Goal: Task Accomplishment & Management: Use online tool/utility

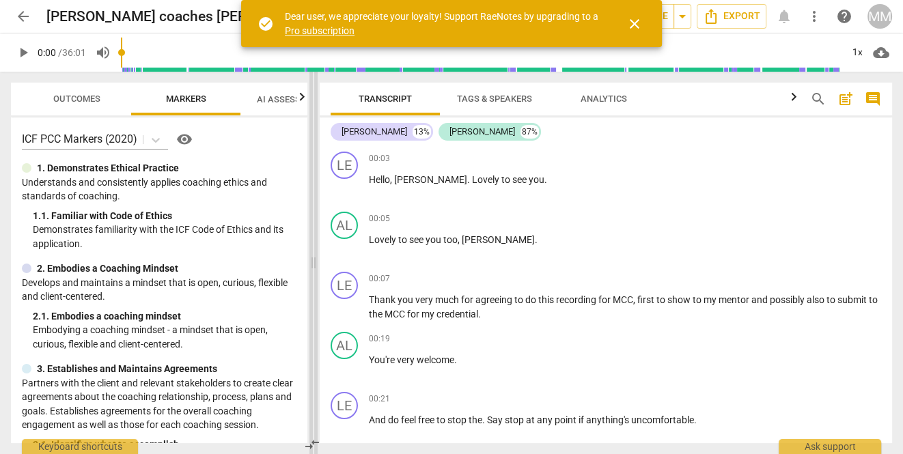
drag, startPoint x: 453, startPoint y: 262, endPoint x: 310, endPoint y: 255, distance: 143.6
click at [310, 255] on span at bounding box center [313, 263] width 8 height 382
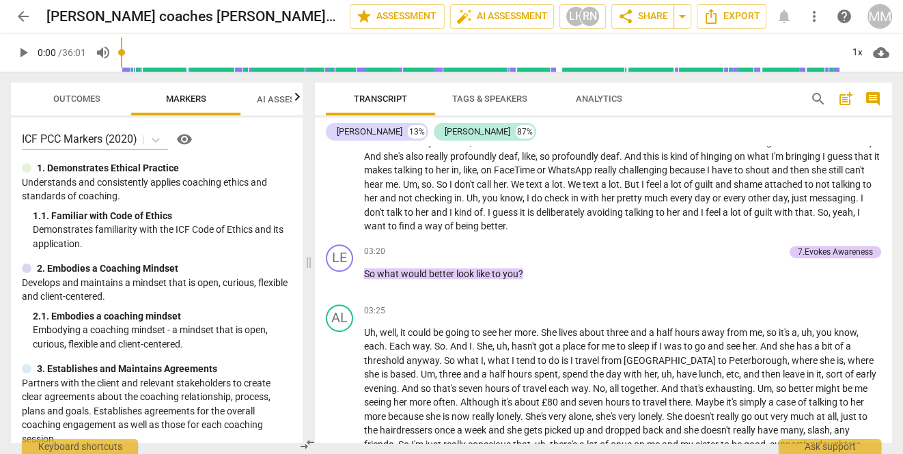
scroll to position [786, 0]
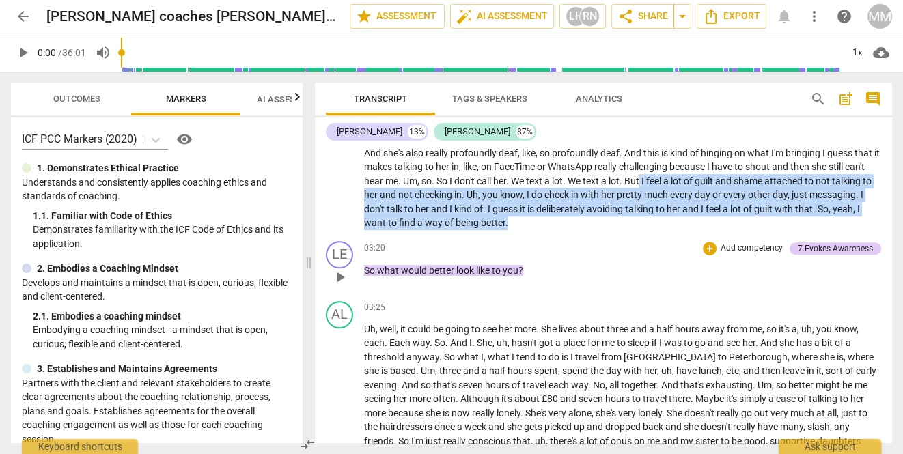
drag, startPoint x: 740, startPoint y: 182, endPoint x: 544, endPoint y: 282, distance: 219.9
click at [544, 282] on div "LE play_arrow pause 00:03 + Add competency keyboard_arrow_right Hello , [PERSON…" at bounding box center [603, 294] width 577 height 297
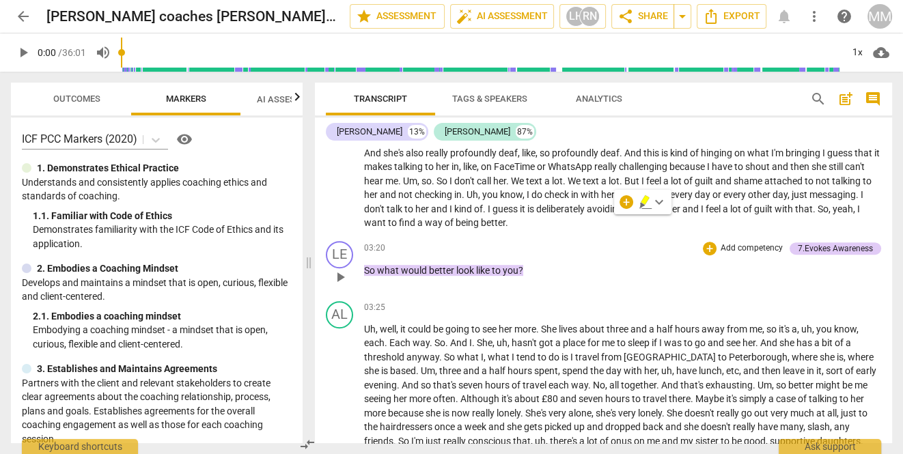
click at [606, 236] on div "LE play_arrow pause 03:20 + Add competency 7.Evokes Awareness keyboard_arrow_ri…" at bounding box center [603, 266] width 577 height 60
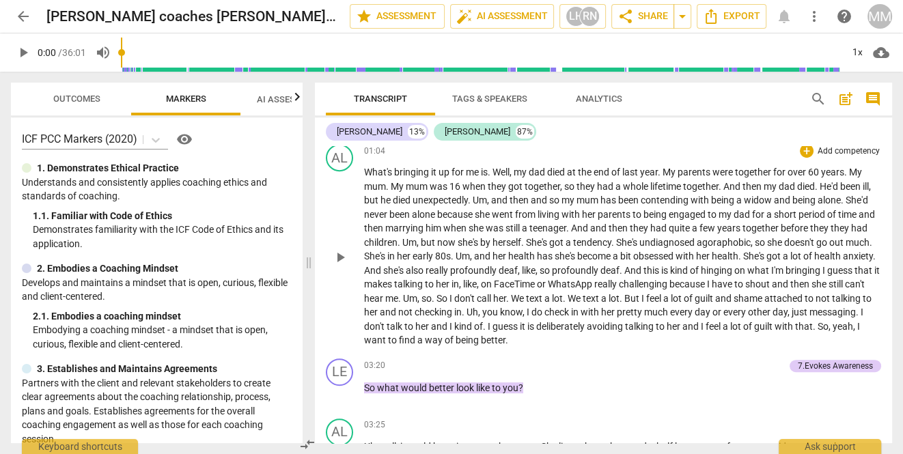
scroll to position [666, 0]
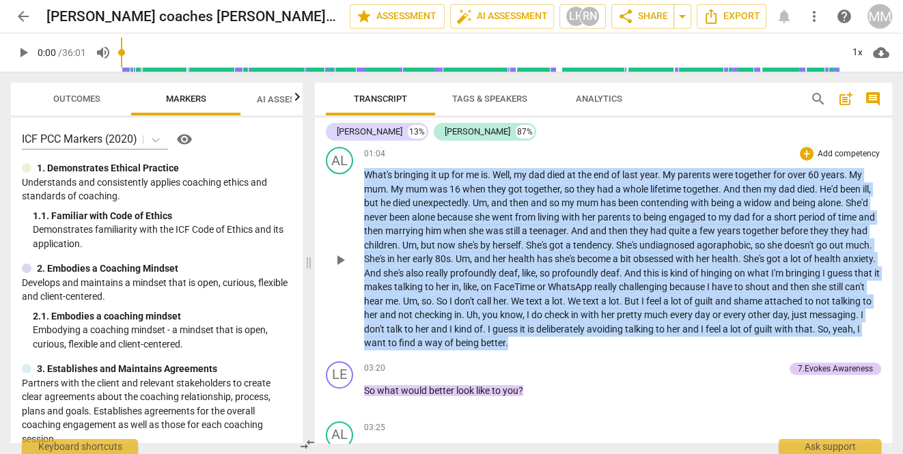
drag, startPoint x: 364, startPoint y: 173, endPoint x: 619, endPoint y: 343, distance: 306.9
click at [619, 343] on p "What's bringing it up for me is . Well , my dad died at the end of last year . …" at bounding box center [622, 259] width 517 height 182
copy p "What's bringing it up for me is . Well , my dad died at the end of last year . …"
click at [804, 151] on div "+" at bounding box center [807, 154] width 14 height 14
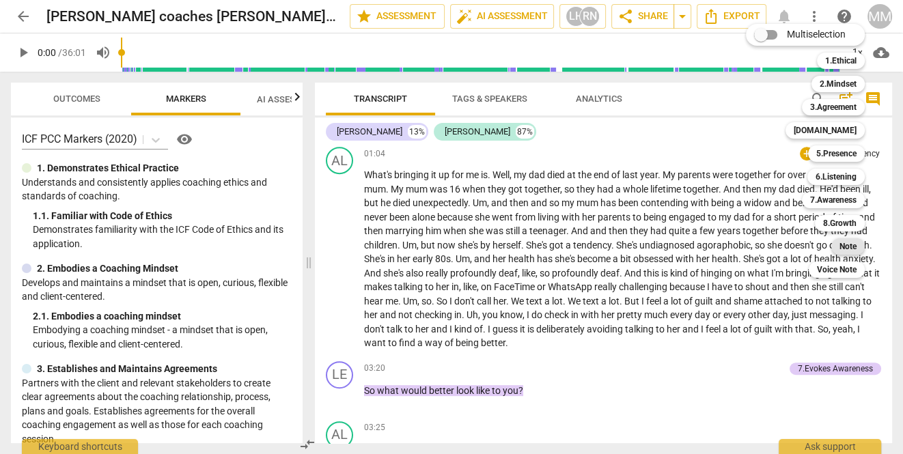
click at [852, 245] on b "Note" at bounding box center [847, 246] width 17 height 16
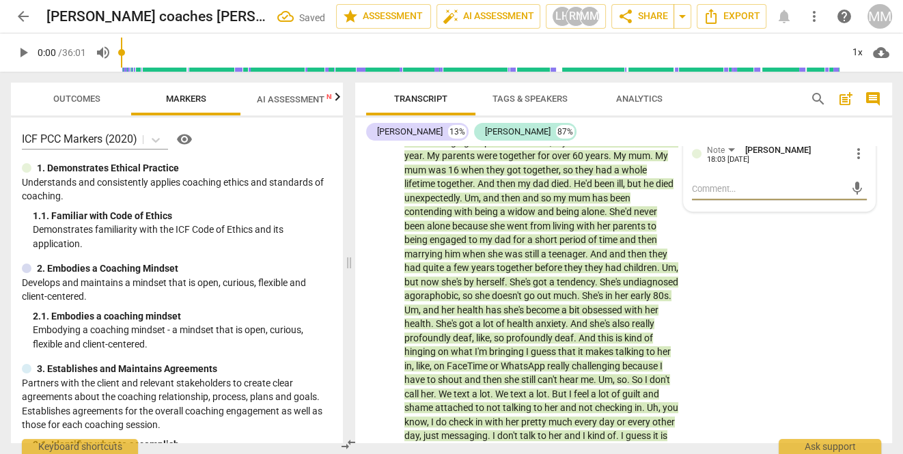
scroll to position [721, 0]
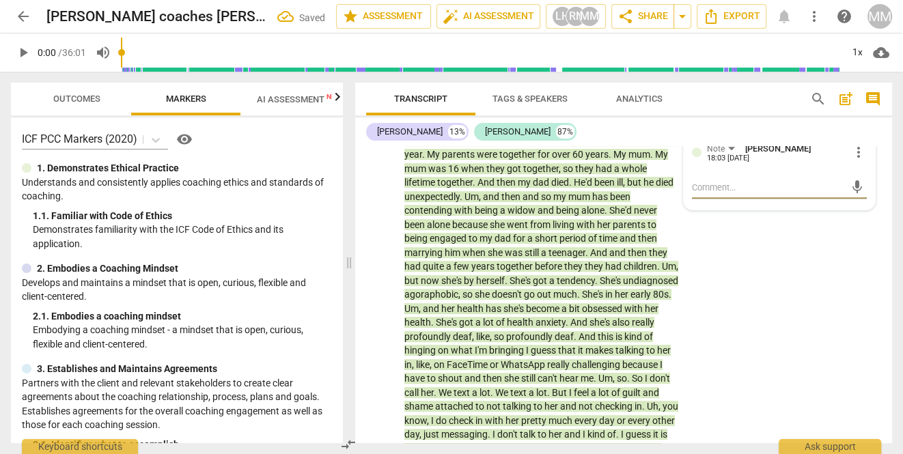
type textarea "g"
type textarea "go"
type textarea "goo"
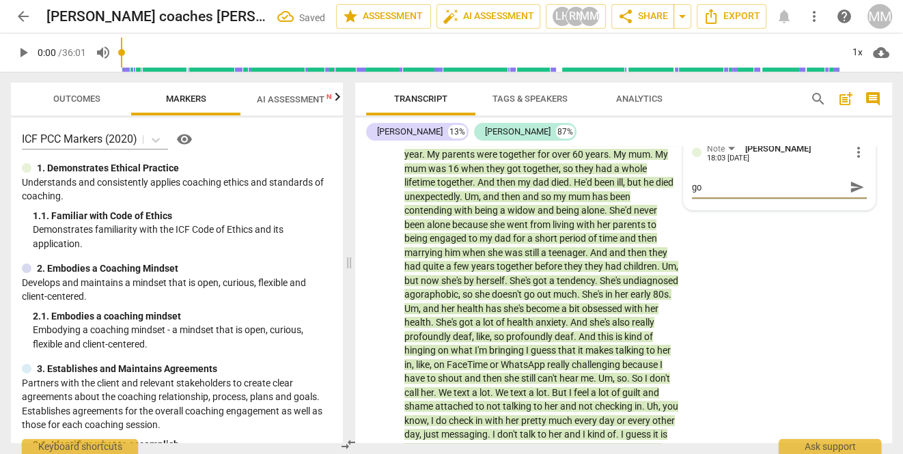
type textarea "goo"
type textarea "good"
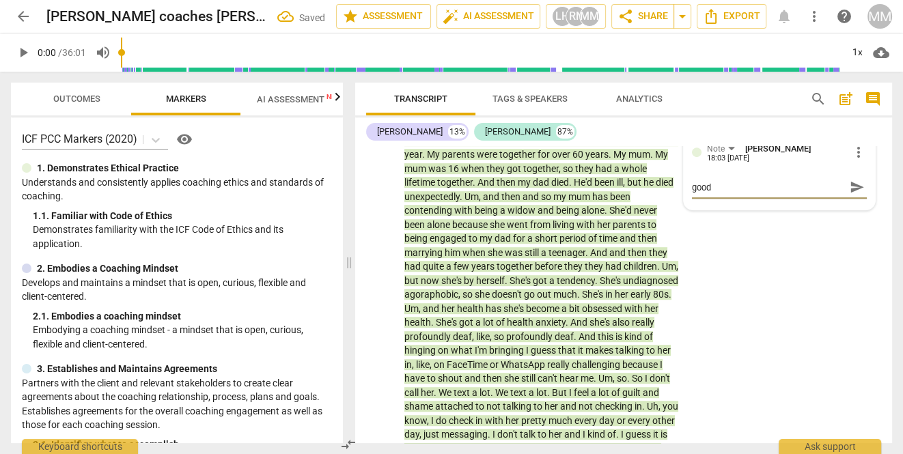
type textarea "good b"
type textarea "good bu"
type textarea "good but"
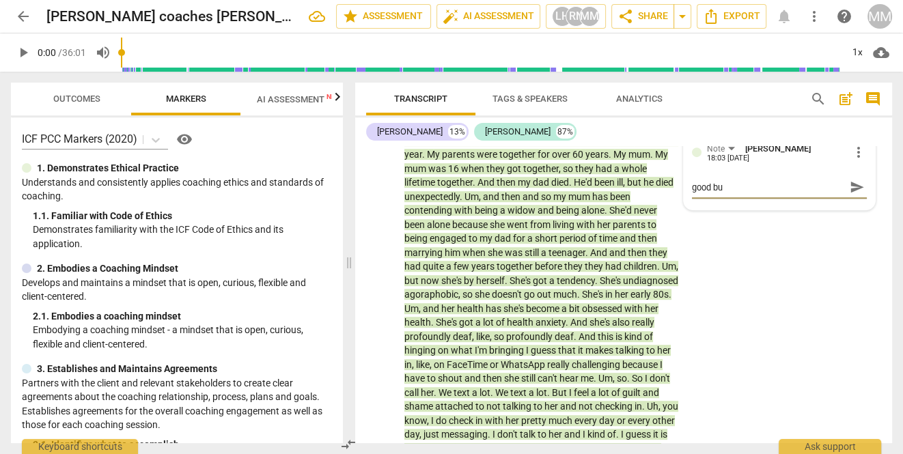
type textarea "good but"
type textarea "good but c"
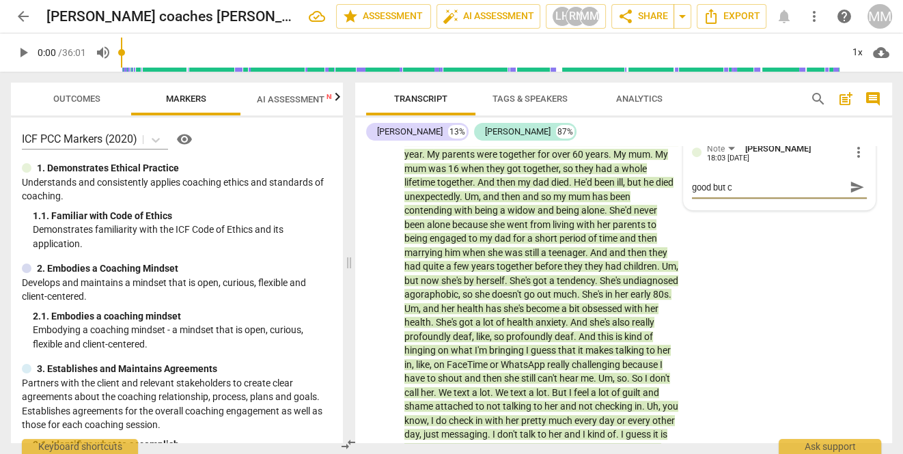
type textarea "good but co"
type textarea "good but cou"
type textarea "good but coul"
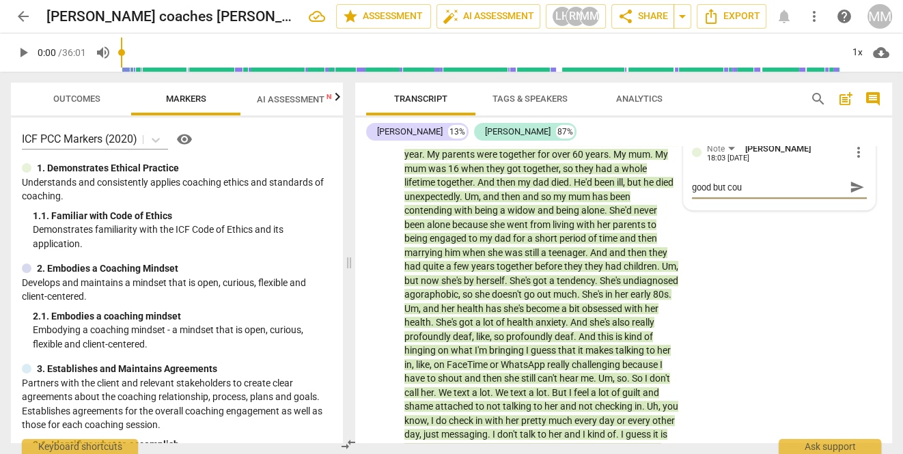
type textarea "good but coul"
type textarea "good but could"
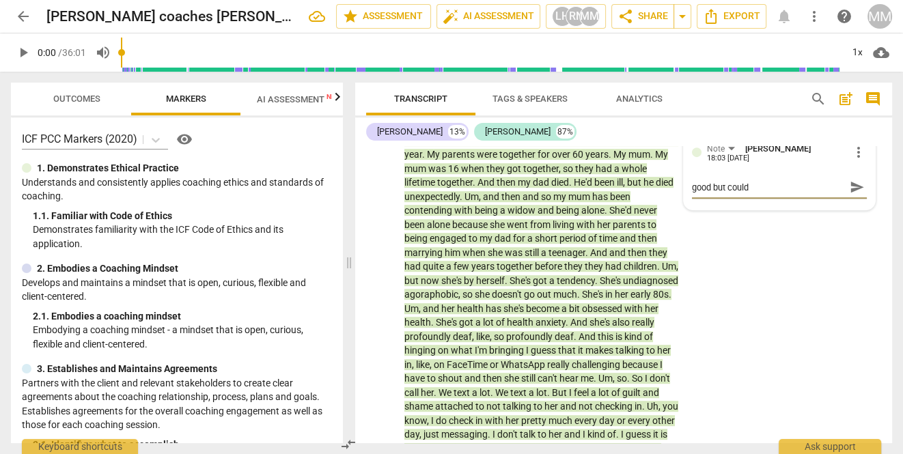
type textarea "good but could h"
type textarea "good but could ha"
type textarea "good but could hav"
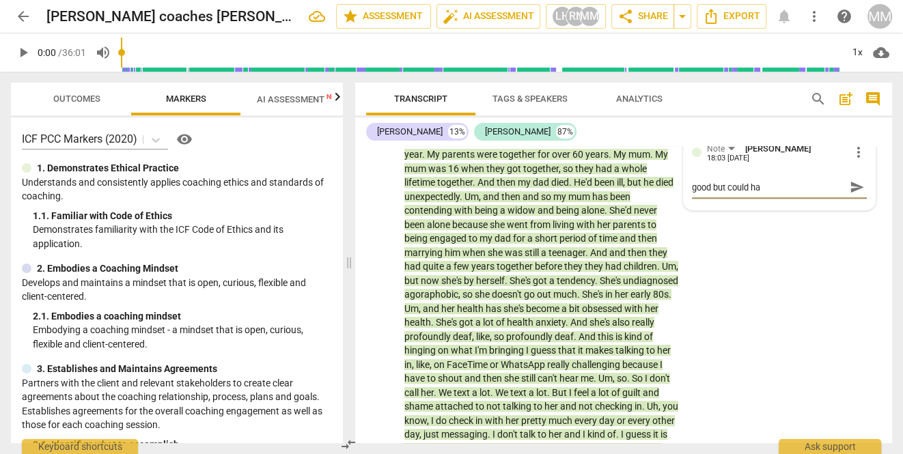
type textarea "good but could hav"
type textarea "good but could have"
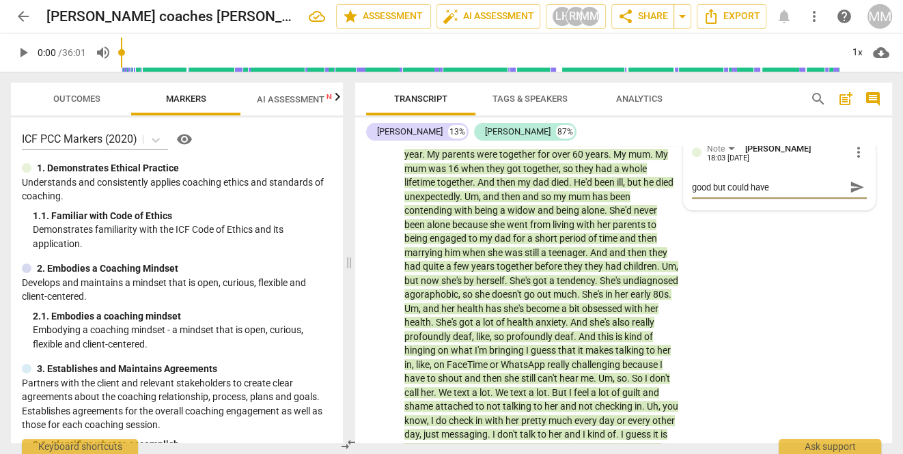
type textarea "good but could have p"
type textarea "good but could have pi"
type textarea "good but could have pic"
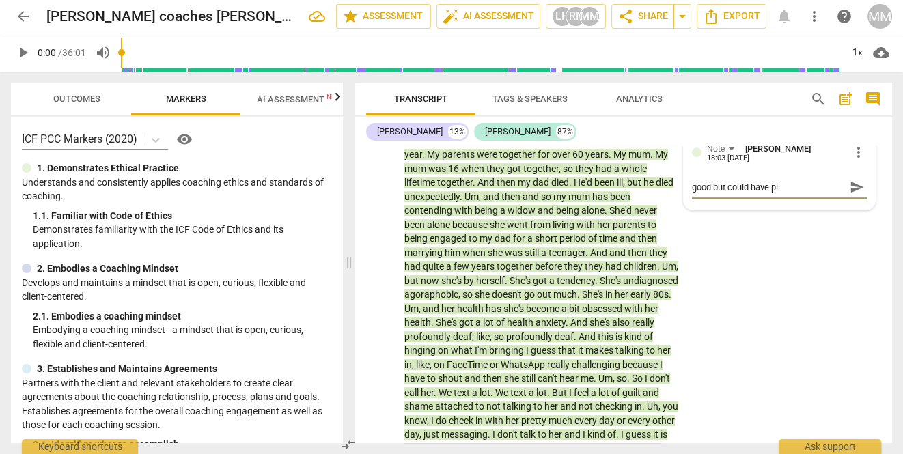
type textarea "good but could have pic"
type textarea "good but could have pick"
type textarea "good but could have picke"
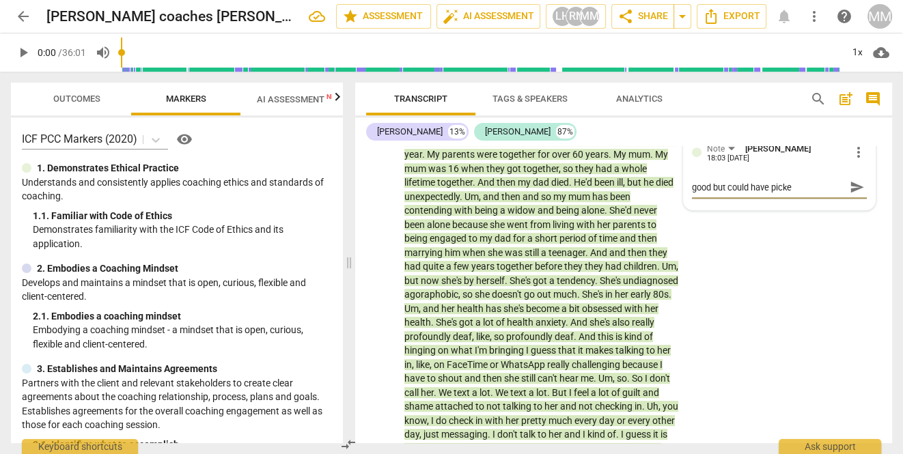
type textarea "good but could have picked"
type textarea "good but could have picked u"
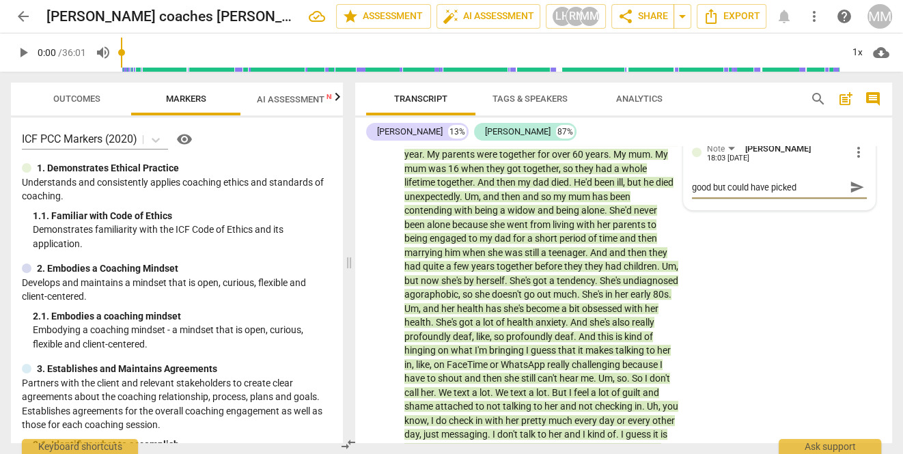
type textarea "good but could have picked u"
type textarea "good but could have picked up"
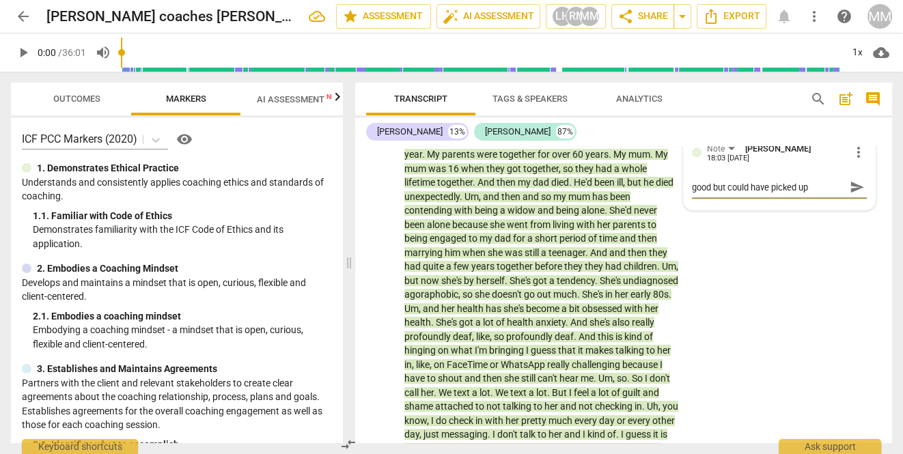
type textarea "good but could have picked up m"
type textarea "good but could have picked up mo"
type textarea "good but could have picked up mor"
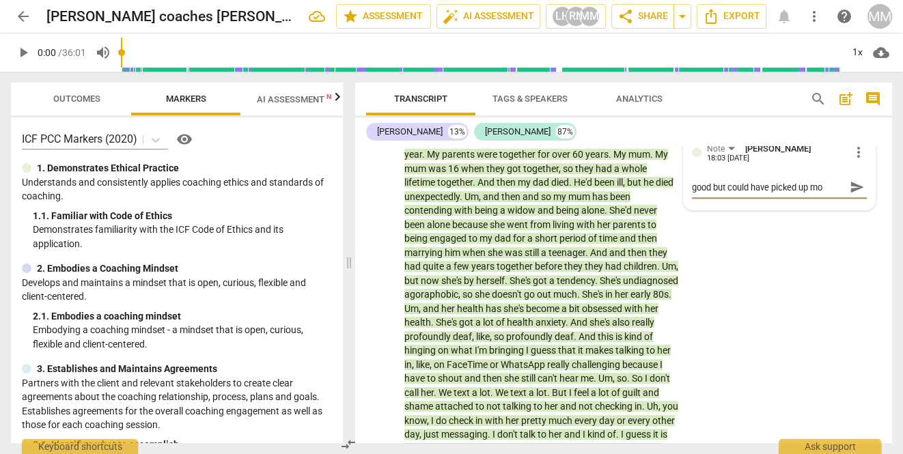
type textarea "good but could have picked up mor"
type textarea "good but could have picked up more"
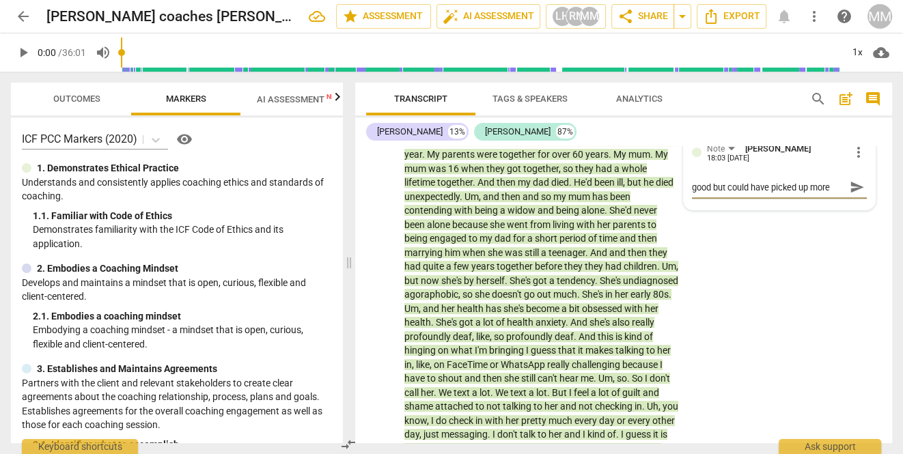
type textarea "good but could have picked up more"
type textarea "good but could have picked up more “When you say you want to ‘be better,’ what …"
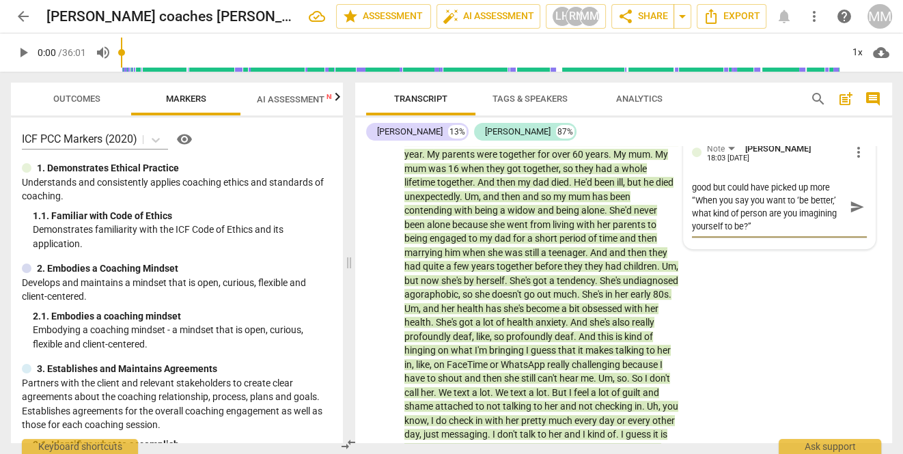
type textarea "good but could have picked up more “When you say you want to ‘be better,’ what …"
click at [839, 184] on textarea "good but could have picked up more “When you say you want to ‘be better,’ what …" at bounding box center [768, 207] width 153 height 52
paste textarea "instead of exploring your mum’s [MEDICAL_DATA] or FaceTime struggles (the what)…"
type textarea "good but could have picked up more instead of exploring your mum’s [MEDICAL_DAT…"
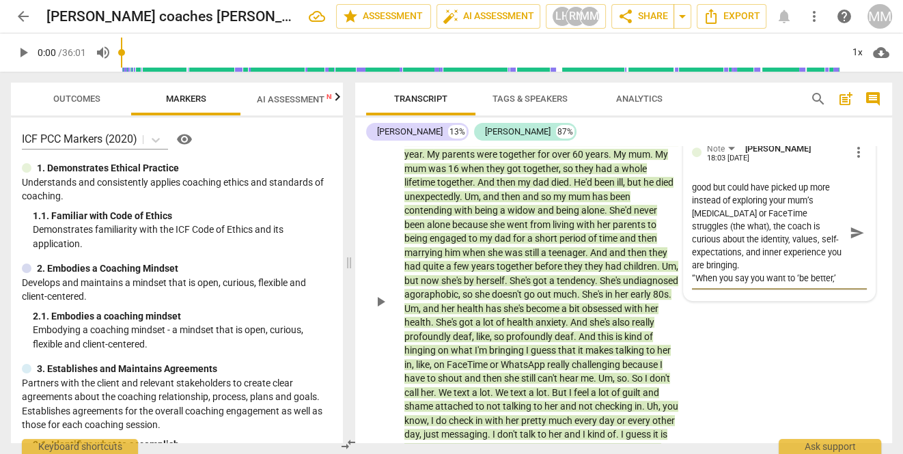
drag, startPoint x: 728, startPoint y: 196, endPoint x: 685, endPoint y: 198, distance: 43.1
click at [685, 198] on div "Note [PERSON_NAME] 18:03 [DATE] more_vert good but could have picked up more in…" at bounding box center [779, 217] width 191 height 167
type textarea "good but could have picked up more exploring your mum’s [MEDICAL_DATA] or FaceT…"
drag, startPoint x: 768, startPoint y: 186, endPoint x: 806, endPoint y: 189, distance: 38.4
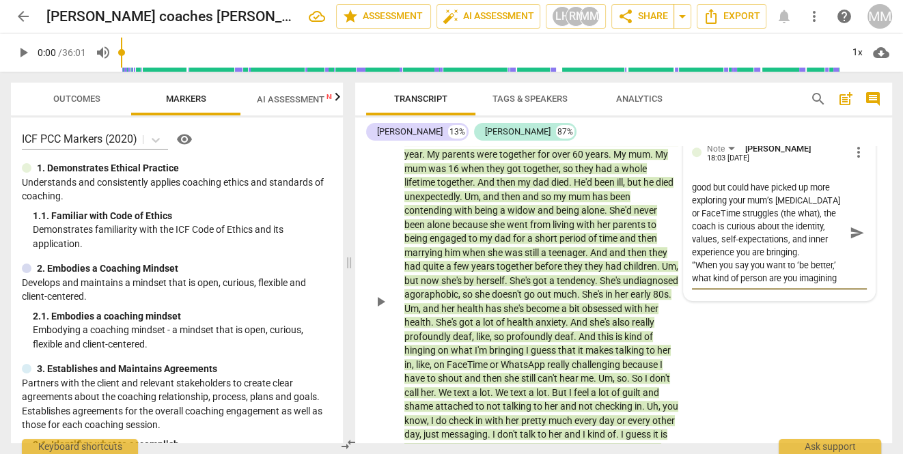
click at [806, 189] on textarea "good but could have picked up more exploring your mum’s [MEDICAL_DATA] or FaceT…" at bounding box center [768, 233] width 153 height 104
type textarea "good but could haved more exploring your mum’s [MEDICAL_DATA] or FaceTime strug…"
type textarea "good but could havedo more exploring your mum’s [MEDICAL_DATA] or FaceTime stru…"
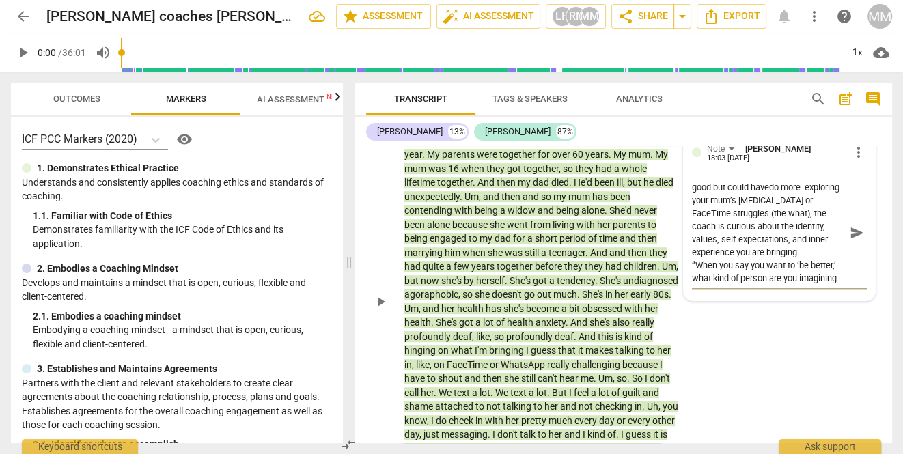
type textarea "good but could havedon more exploring your mum’s [MEDICAL_DATA] or FaceTime str…"
type textarea "good but could havedone more exploring your mum’s [MEDICAL_DATA] or FaceTime st…"
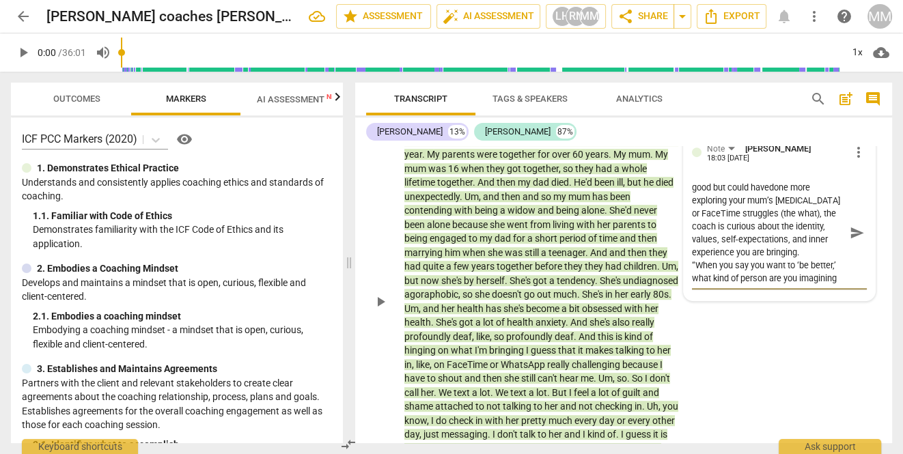
type textarea "good but could havedone more exploring your mum’s [MEDICAL_DATA] or FaceTime st…"
click at [769, 188] on textarea "good but could havedone more exploring your mum’s [MEDICAL_DATA] or FaceTime st…" at bounding box center [768, 233] width 153 height 104
type textarea "good but could have done more exploring your mum’s [MEDICAL_DATA] or FaceTime s…"
drag, startPoint x: 727, startPoint y: 199, endPoint x: 746, endPoint y: 199, distance: 19.1
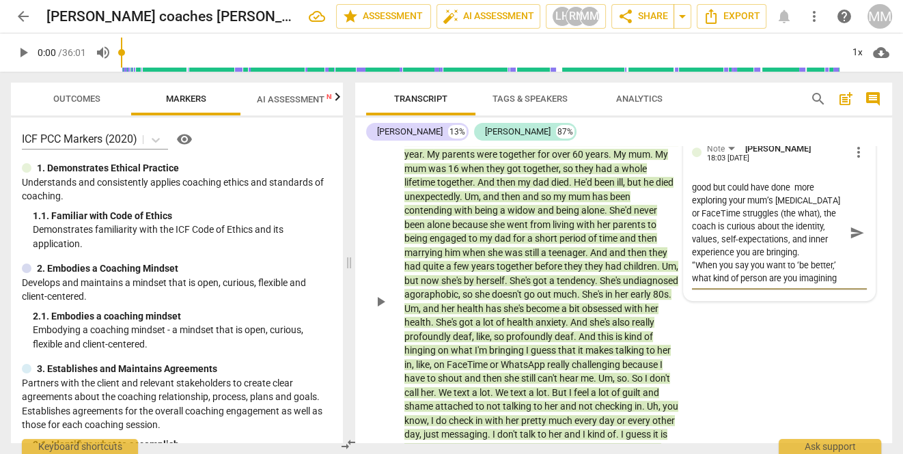
click at [746, 199] on textarea "good but could have done more exploring your mum’s [MEDICAL_DATA] or FaceTime s…" at bounding box center [768, 233] width 153 height 104
type textarea "good but could have done more exploring hmum’s [MEDICAL_DATA] or FaceTime strug…"
type textarea "good but could have done more exploring hemum’s [MEDICAL_DATA] or FaceTime stru…"
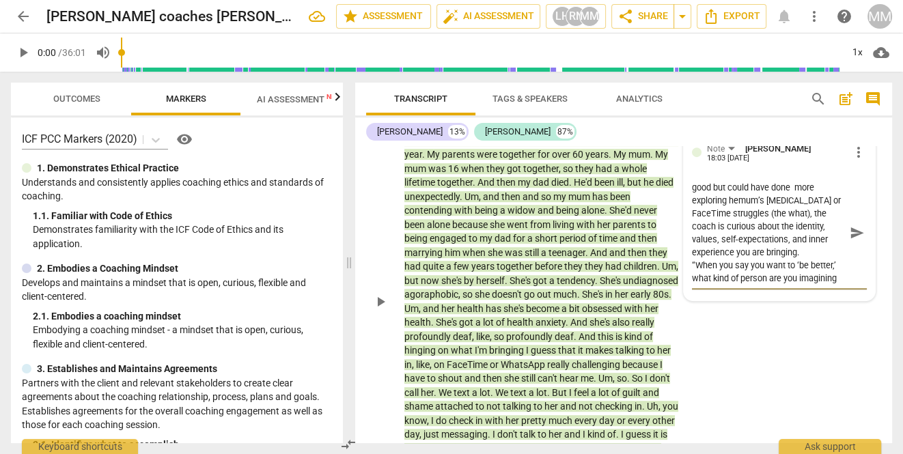
type textarea "good but could have done more exploring hermum’s [MEDICAL_DATA] or FaceTime str…"
type textarea "good but could have done more exploring her mum’s [MEDICAL_DATA] or FaceTime st…"
drag, startPoint x: 734, startPoint y: 253, endPoint x: 760, endPoint y: 253, distance: 26.6
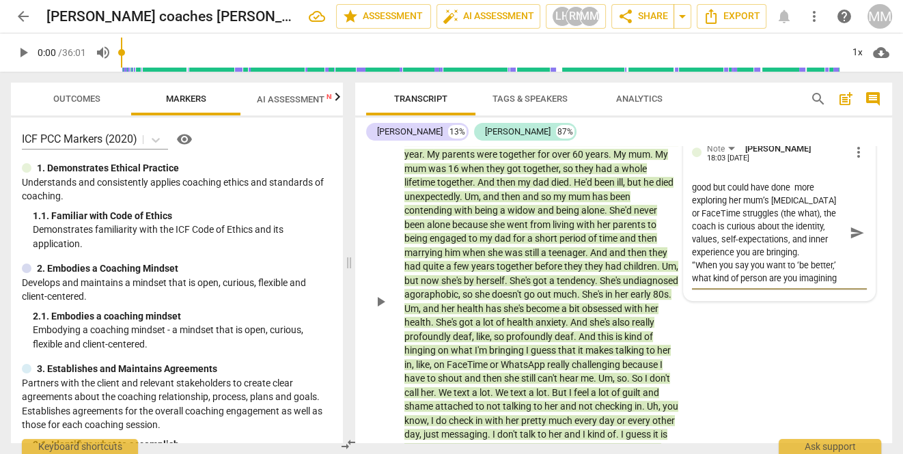
click at [760, 253] on textarea "good but could have done more exploring her mum’s [MEDICAL_DATA] or FaceTime st…" at bounding box center [768, 233] width 153 height 104
type textarea "good but could have done more exploring her mum’s [MEDICAL_DATA] or FaceTime st…"
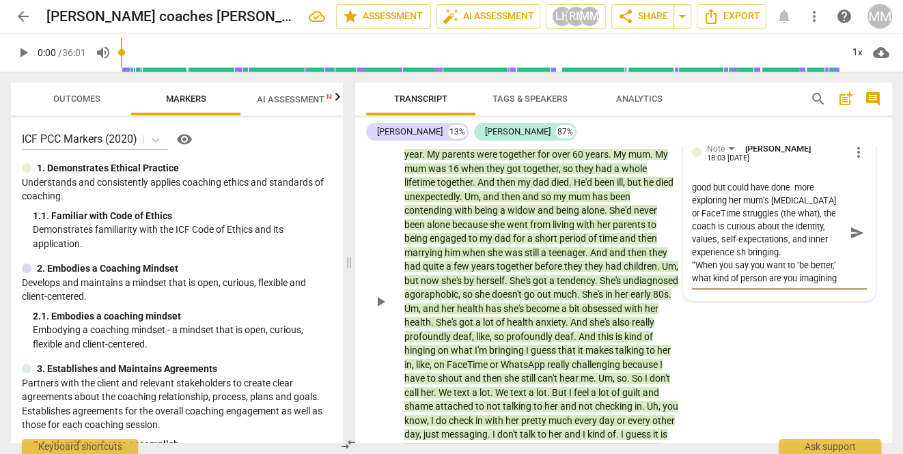
type textarea "good but could have done more exploring her mum’s [MEDICAL_DATA] or FaceTime st…"
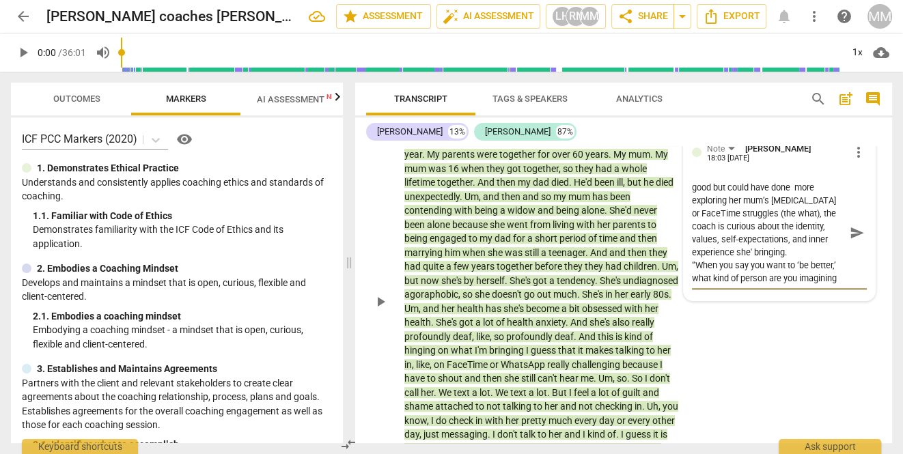
type textarea "good but could have done more exploring her mum’s [MEDICAL_DATA] or FaceTime st…"
click at [801, 250] on textarea "good but could have done more exploring her mum’s [MEDICAL_DATA] or FaceTime st…" at bounding box center [768, 233] width 153 height 104
type textarea "good but could have done more exploring her mum’s [MEDICAL_DATA] or FaceTime st…"
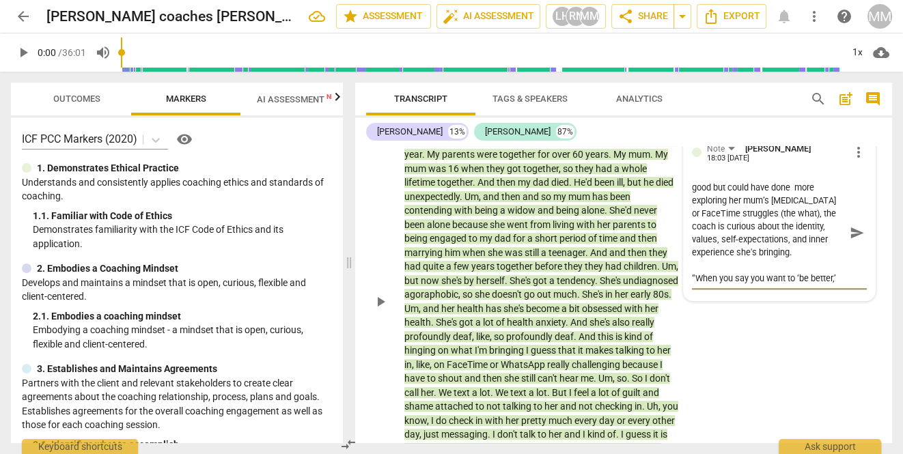
type textarea "good but could have done more exploring her mum’s [MEDICAL_DATA] or FaceTime st…"
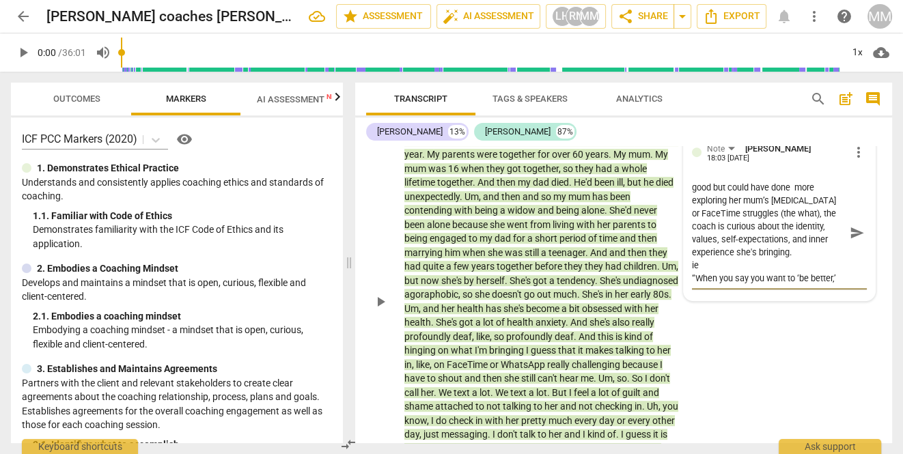
paste textarea "“It sounds like beneath the details, you’re holding yourself to a certain stand…"
type textarea "good but could have done more exploring her mum’s [MEDICAL_DATA] or FaceTime st…"
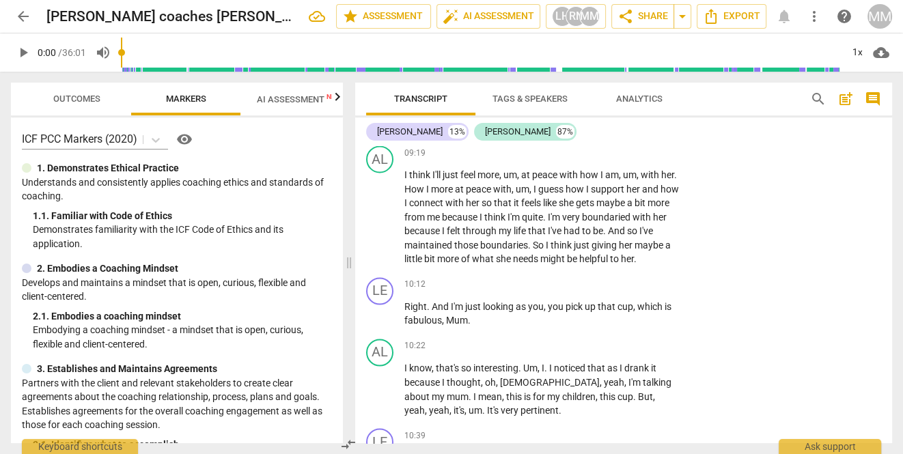
scroll to position [2250, 0]
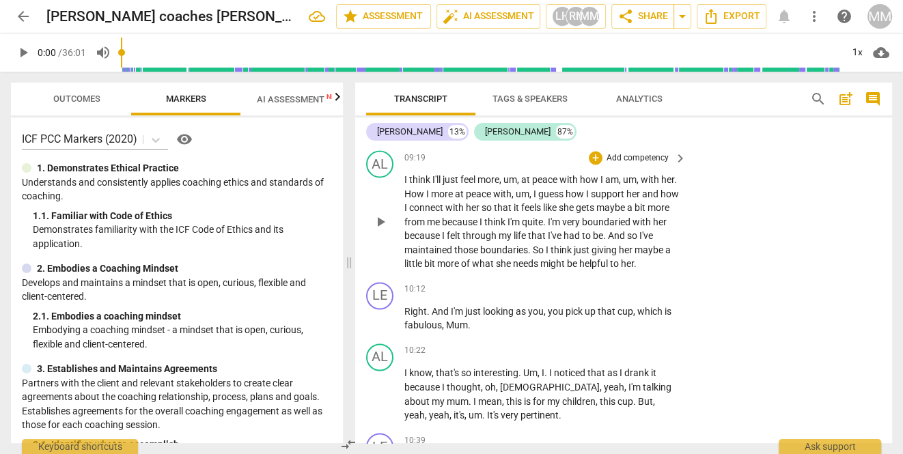
type textarea "good but could have done more exploring her mum’s [MEDICAL_DATA] or FaceTime st…"
drag, startPoint x: 398, startPoint y: 185, endPoint x: 435, endPoint y: 296, distance: 116.6
click at [436, 277] on div "AL play_arrow pause 09:19 + Add competency keyboard_arrow_right I think I'll ju…" at bounding box center [623, 211] width 537 height 132
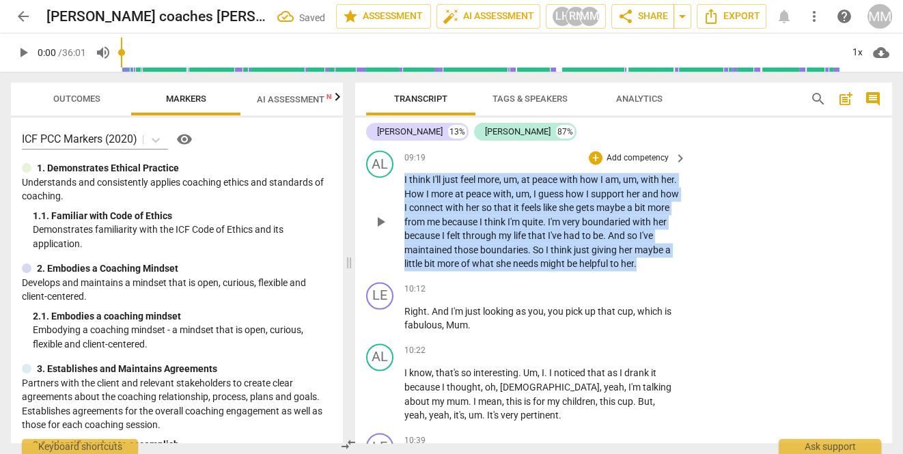
drag, startPoint x: 432, startPoint y: 294, endPoint x: 402, endPoint y: 193, distance: 105.5
click at [402, 193] on div "AL play_arrow pause 09:19 + Add competency keyboard_arrow_right I think I'll ju…" at bounding box center [623, 211] width 537 height 132
copy p "I think I'll just feel more , um , at peace with how I am , um , with her . How…"
click at [597, 165] on div "+" at bounding box center [596, 158] width 14 height 14
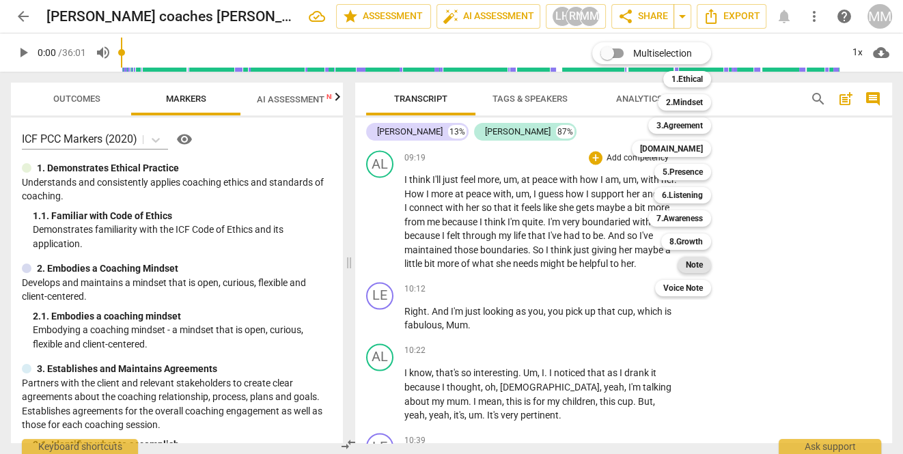
click at [698, 267] on b "Note" at bounding box center [694, 265] width 17 height 16
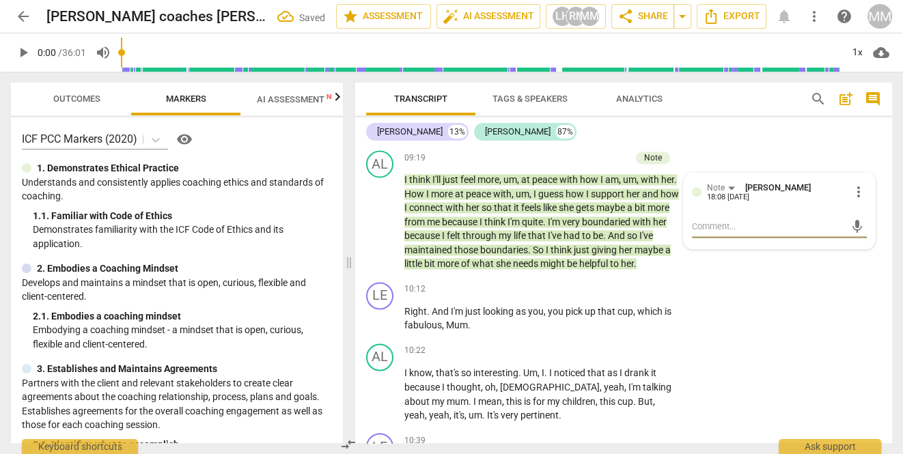
type textarea "“You’ve said you’ve ‘had to’ be boundaried all your life. What does that reveal…"
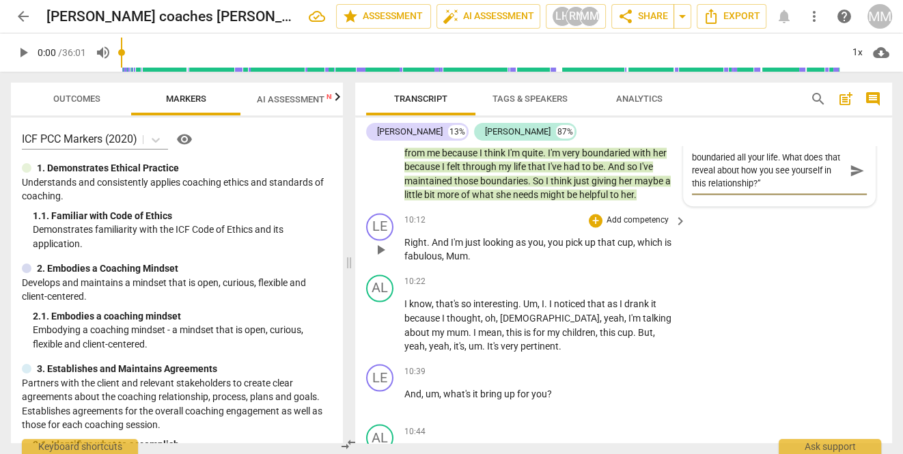
scroll to position [2320, 0]
click at [803, 168] on textarea "“You’ve said you’ve ‘had to’ be boundaried all your life. What does that reveal…" at bounding box center [768, 169] width 153 height 39
type textarea "“You’ve said you’ve ‘had to’ be boundaried all your life. What mdoes that revea…"
type textarea "“You’ve said you’ve ‘had to’ be boundaried all your life. What midoes that reve…"
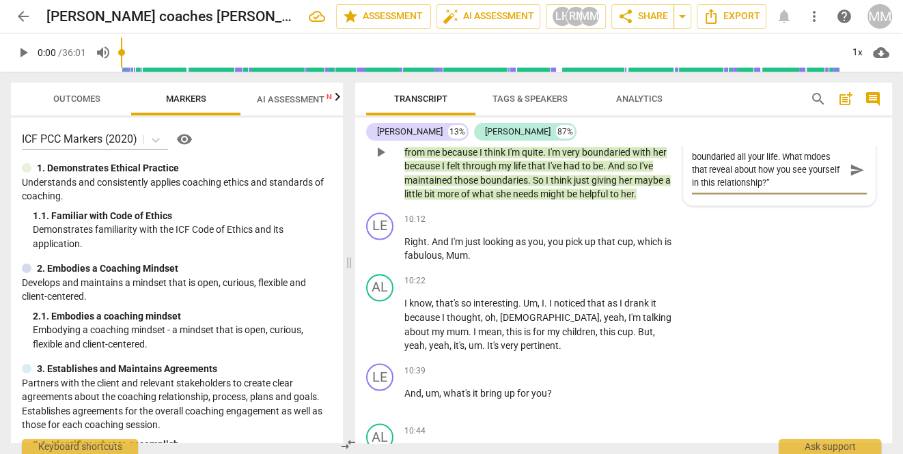
type textarea "“You’ve said you’ve ‘had to’ be boundaried all your life. What midoes that reve…"
type textarea "“You’ve said you’ve ‘had to’ be boundaried all your life. What migdoes that rev…"
type textarea "“You’ve said you’ve ‘had to’ be boundaried all your life. What mighdoes that re…"
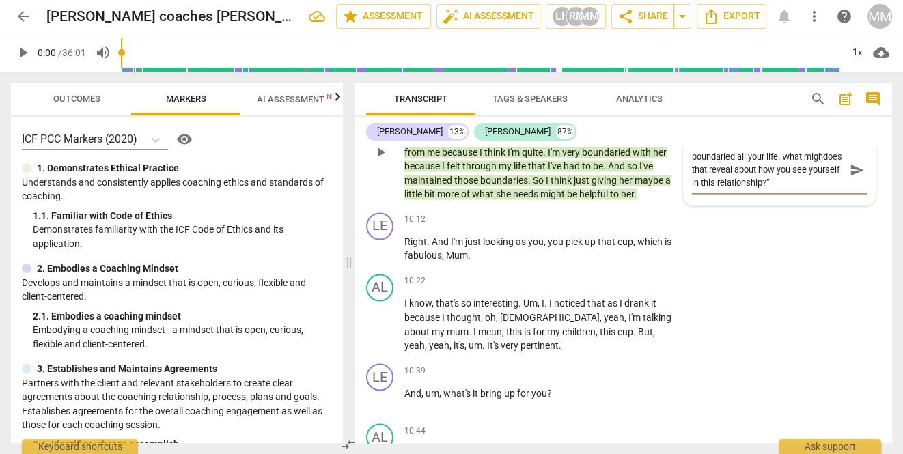
type textarea "“You’ve said you’ve ‘had to’ be boundaried all your life. What mightdoes that r…"
type textarea "“You’ve said you’ve ‘had to’ be boundaried all your life. What might does that …"
type textarea "“You’ve said you’ve ‘had to’ be boundaried all your life. What might tdoes that…"
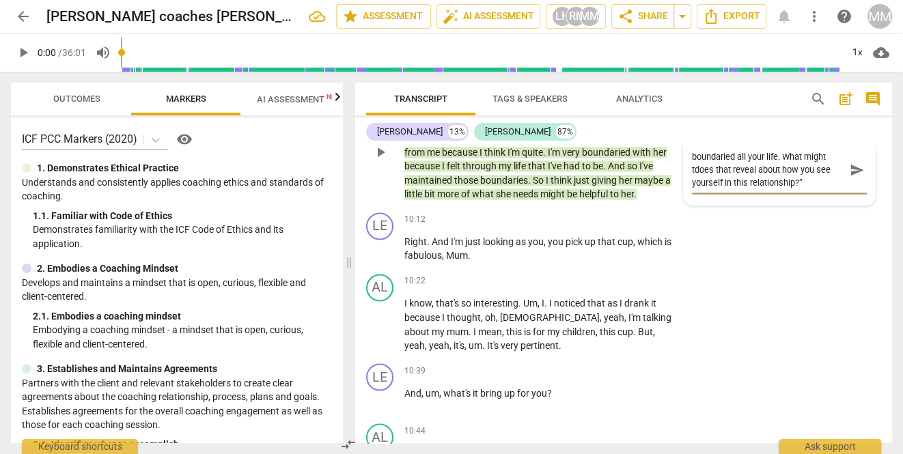
type textarea "“You’ve said you’ve ‘had to’ be boundaried all your life. What might thdoes tha…"
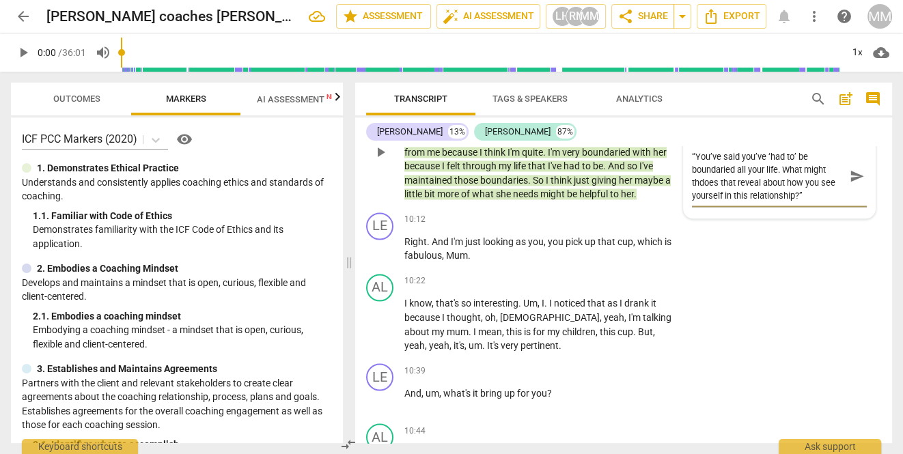
type textarea "“You’ve said you’ve ‘had to’ be boundaried all your life. What might thadoes th…"
type textarea "“You’ve said you’ve ‘had to’ be boundaried all your life. What might thatdoes t…"
type textarea "“You’ve said you’ve ‘had to’ be boundaried all your life. What might that does …"
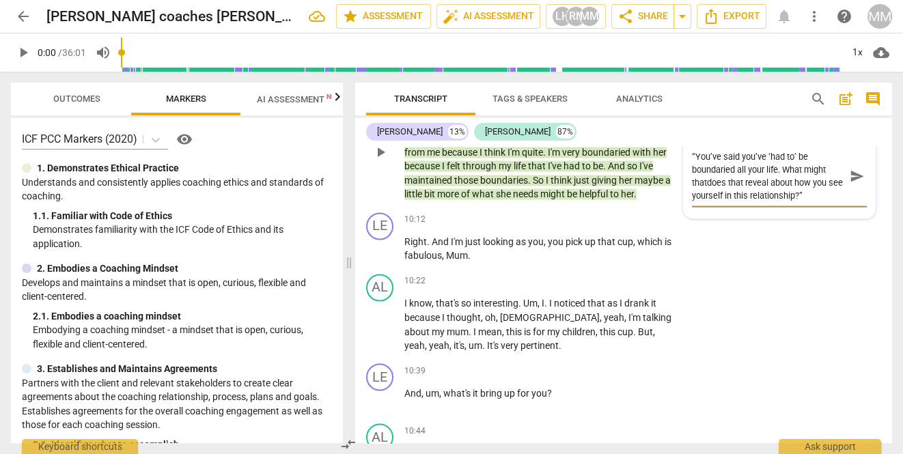
type textarea "“You’ve said you’ve ‘had to’ be boundaried all your life. What might that does …"
drag, startPoint x: 706, startPoint y: 196, endPoint x: 742, endPoint y: 195, distance: 36.2
click at [742, 195] on textarea "“You’ve said you’ve ‘had to’ be boundaried all your life. What might that does …" at bounding box center [768, 176] width 153 height 52
click at [745, 195] on textarea "“You’ve said you’ve ‘had to’ be boundaried all your life. What might that does …" at bounding box center [768, 176] width 153 height 52
type textarea "“You’ve said you’ve ‘had to’ be boundaried all your life. What might that does …"
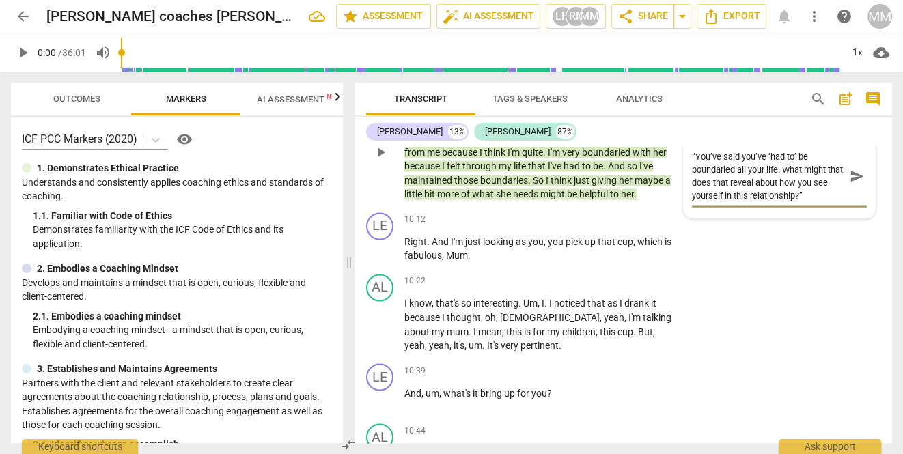
type textarea "“You’ve said you’ve ‘had to’ be boundaried all your life. What might that does …"
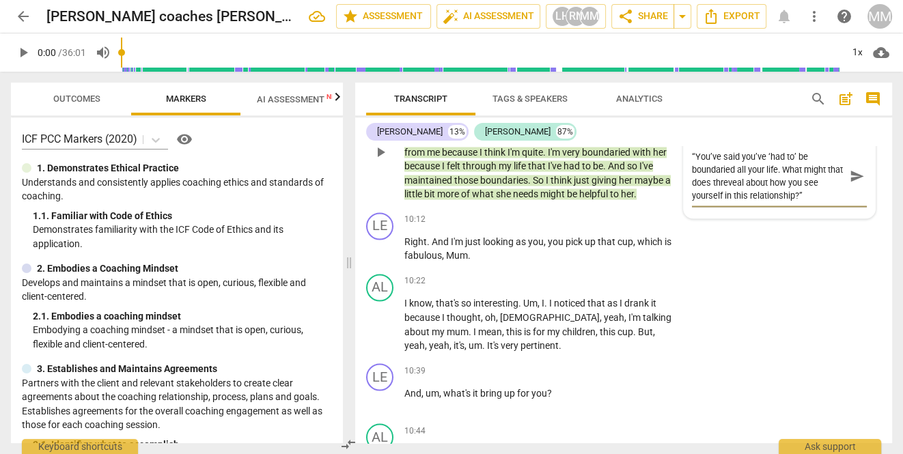
type textarea "“You’ve said you’ve ‘had to’ be boundaried all your life. What might that does …"
type textarea "“You’ve said you’ve ‘had to’ be boundaried all your life. What might that doesr…"
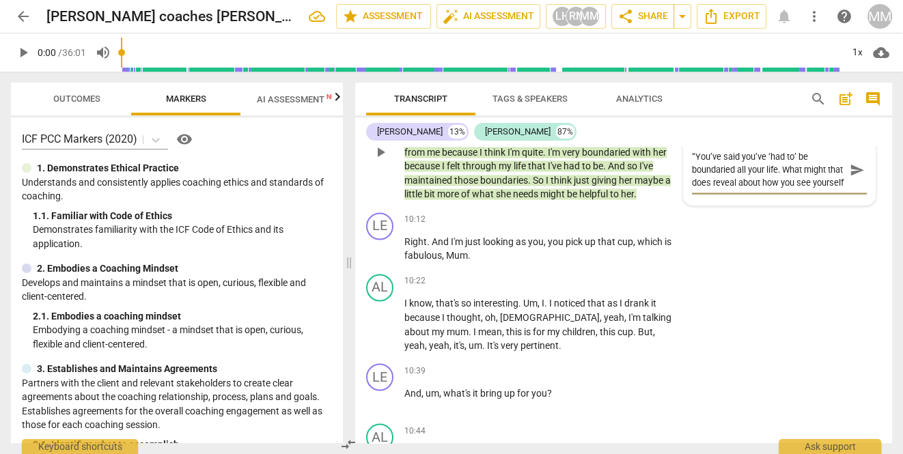
type textarea "“You’ve said you’ve ‘had to’ be boundaried all your life. What might that doesr…"
type textarea "“You’ve said you’ve ‘had to’ be boundaried all your life. What might that doere…"
type textarea "“You’ve said you’ve ‘had to’ be boundaried all your life. What might that dorev…"
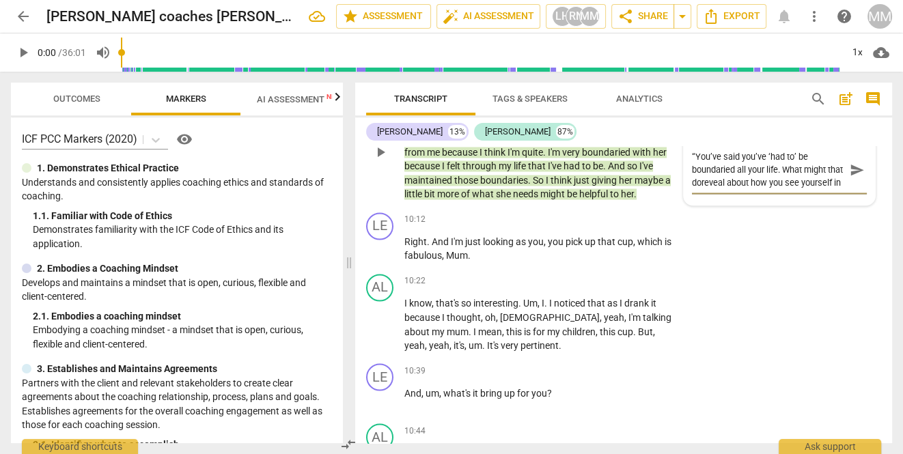
type textarea "“You’ve said you’ve ‘had to’ be boundaried all your life. What might that dreve…"
type textarea "“You’ve said you’ve ‘had to’ be boundaried all your life. What might that revea…"
click at [763, 189] on textarea "“You’ve said you’ve ‘had to’ be boundaried all your life. What might that revea…" at bounding box center [768, 169] width 153 height 39
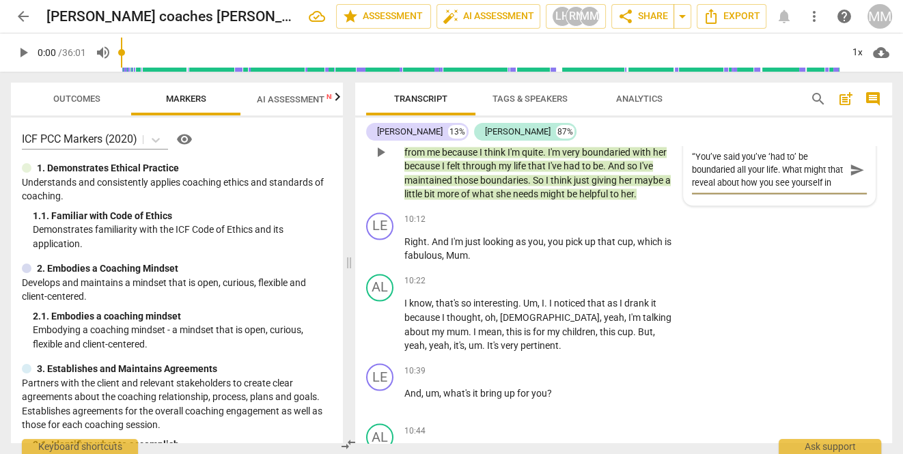
click at [811, 189] on textarea "“You’ve said you’ve ‘had to’ be boundaried all your life. What might that revea…" at bounding box center [768, 169] width 153 height 39
click at [760, 182] on textarea "“You’ve said you’ve ‘had to’ be boundaried all your life. What might that revea…" at bounding box center [768, 169] width 153 height 39
type textarea "“You’ve said you’ve ‘had to’ be boundaried all your life. What might that revea…"
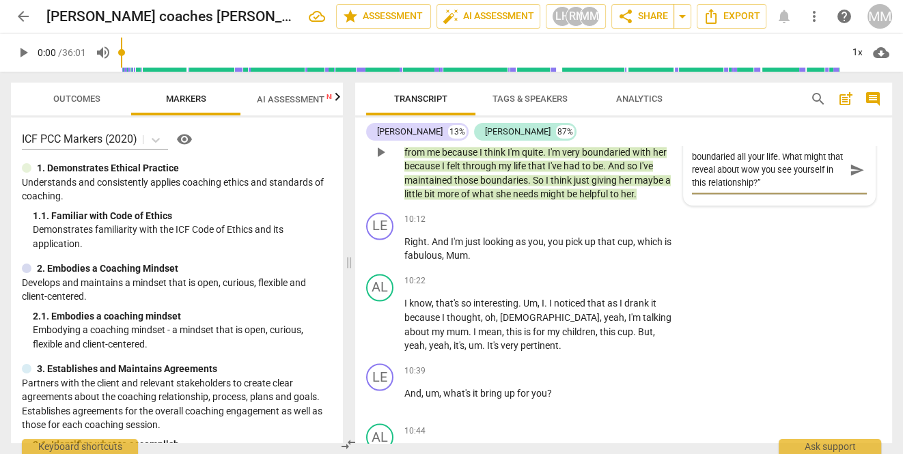
type textarea "“You’ve said you’ve ‘had to’ be boundaried all your life. What might that revea…"
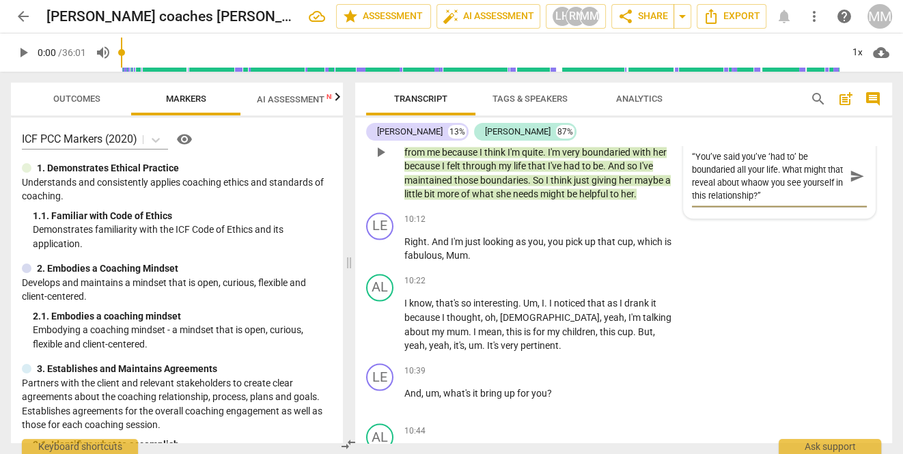
scroll to position [0, 0]
type textarea "“You’ve said you’ve ‘had to’ be boundaried all your life. What might that revea…"
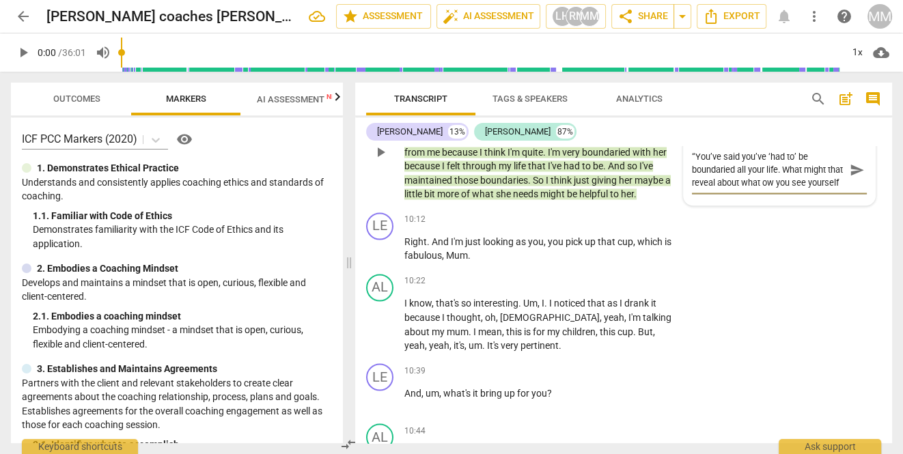
type textarea "“You’ve said you’ve ‘had to’ be boundaried all your life. What might that revea…"
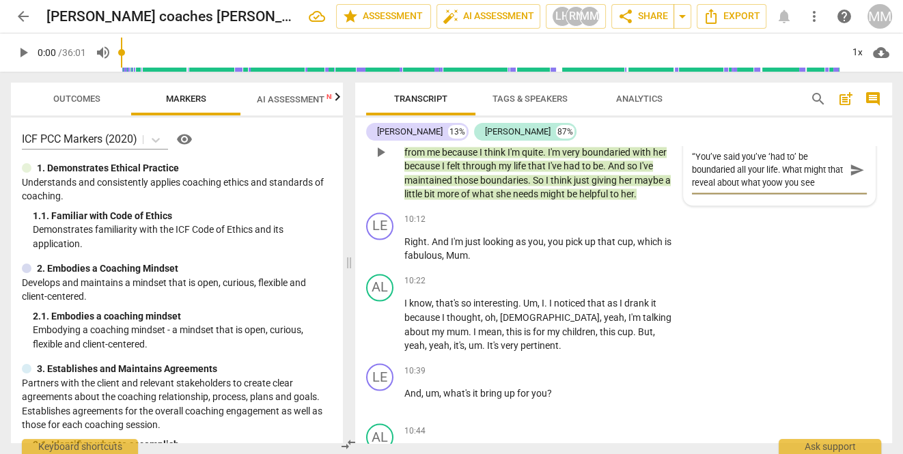
type textarea "“You’ve said you’ve ‘had to’ be boundaried all your life. What might that revea…"
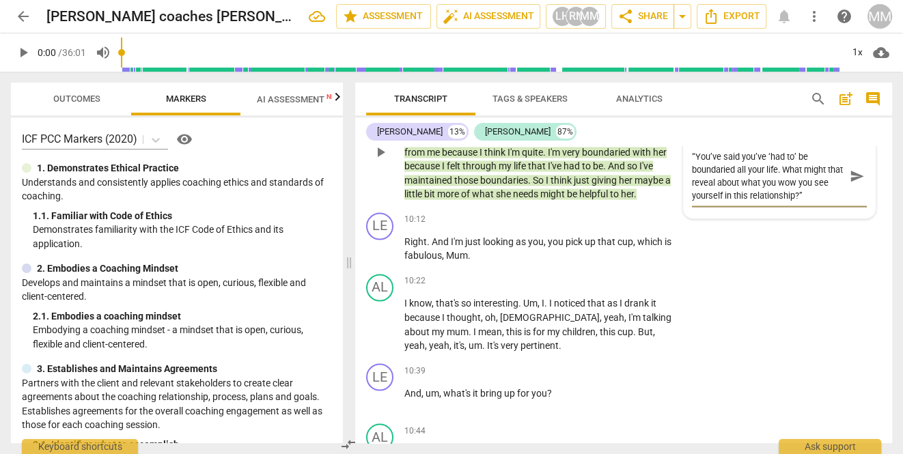
type textarea "“You’ve said you’ve ‘had to’ be boundaried all your life. What might that revea…"
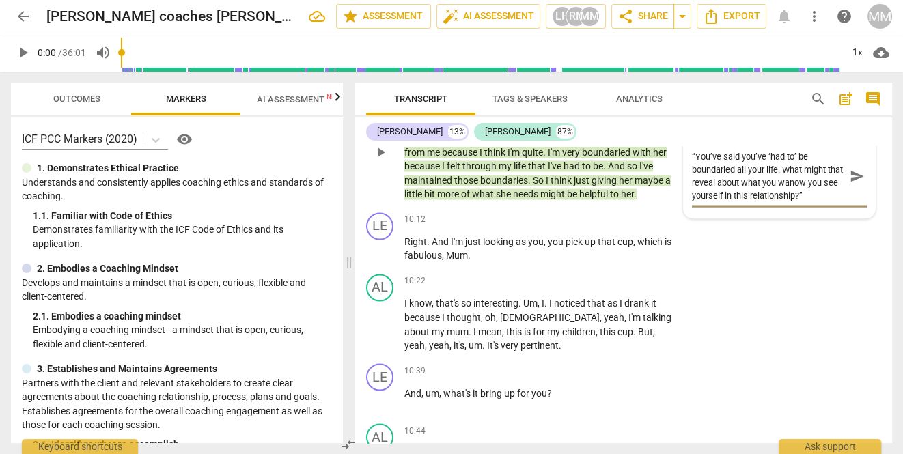
type textarea "“You’ve said you’ve ‘had to’ be boundaried all your life. What might that revea…"
drag, startPoint x: 706, startPoint y: 196, endPoint x: 826, endPoint y: 208, distance: 120.8
click at [826, 202] on textarea "“You’ve said you’ve ‘had to’ be boundaried all your life. What might that revea…" at bounding box center [768, 176] width 153 height 52
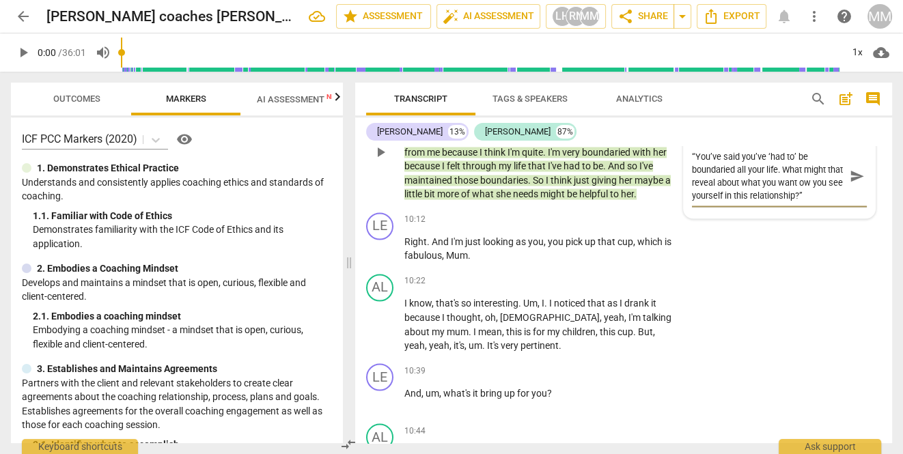
type textarea "“You’ve said you’ve ‘had to’ be boundaried all your life. What might that ?”"
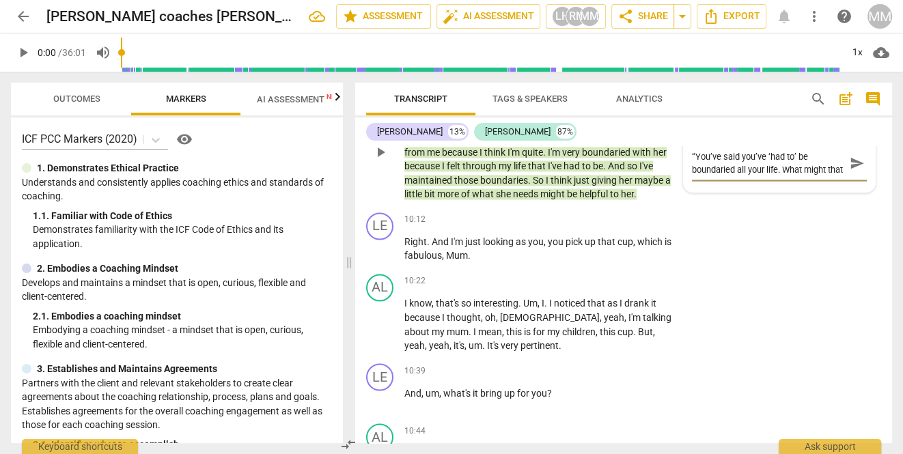
scroll to position [11, 0]
drag, startPoint x: 804, startPoint y: 169, endPoint x: 828, endPoint y: 172, distance: 24.7
click at [828, 172] on textarea "“You’ve said you’ve ‘had to’ be boundaried all your life. What might that ?”" at bounding box center [768, 163] width 153 height 26
click at [815, 176] on textarea "“You’ve said you’ve ‘had to’ be boundaried all your life. What might that ?”" at bounding box center [768, 163] width 153 height 26
click at [692, 176] on textarea "“You’ve said you’ve ‘had to’ be boundaried all your life. What might that ?”" at bounding box center [768, 163] width 153 height 26
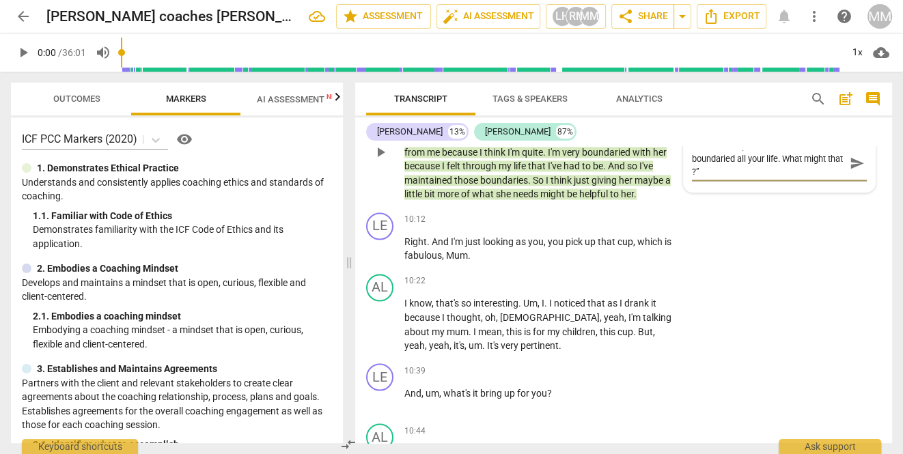
type textarea "“You’ve said you’ve ‘had to’ be boundaried all your life. What might rthat ?”"
type textarea "“You’ve said you’ve ‘had to’ be boundaried all your life. What might rothat ?”"
type textarea "“You’ve said you’ve ‘had to’ be boundaried all your life. What might rolthat ?”"
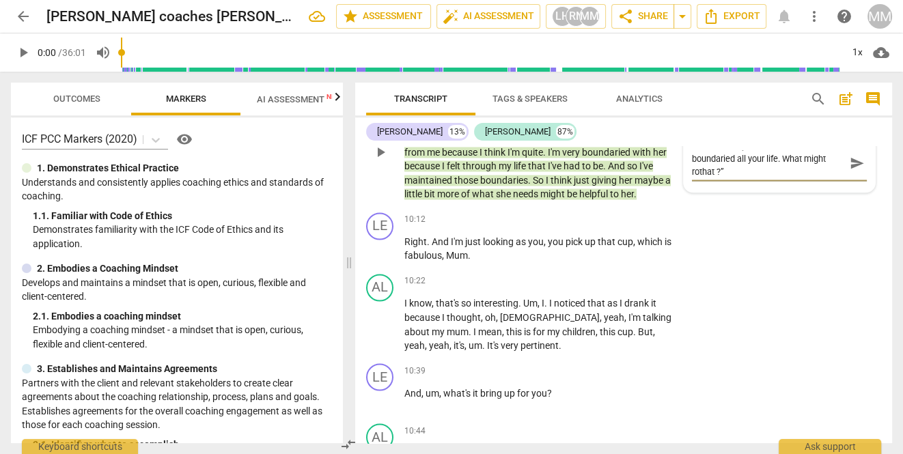
type textarea "“You’ve said you’ve ‘had to’ be boundaried all your life. What might rolthat ?”"
type textarea "“You’ve said you’ve ‘had to’ be boundaried all your life. What might rolethat ?”"
type textarea "“You’ve said you’ve ‘had to’ be boundaried all your life. What might role that …"
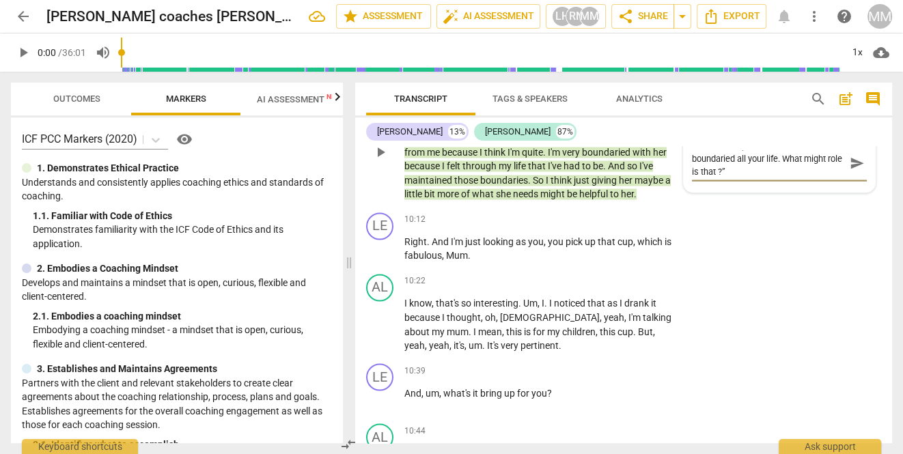
drag, startPoint x: 805, startPoint y: 171, endPoint x: 832, endPoint y: 170, distance: 27.3
click at [832, 170] on textarea "“You’ve said you’ve ‘had to’ be boundaried all your life. What might role is th…" at bounding box center [768, 163] width 153 height 26
drag, startPoint x: 820, startPoint y: 169, endPoint x: 830, endPoint y: 169, distance: 9.6
click at [830, 169] on textarea "“You’ve said you’ve ‘had to’ be boundaried all your life. What role is that ?”" at bounding box center [768, 163] width 153 height 26
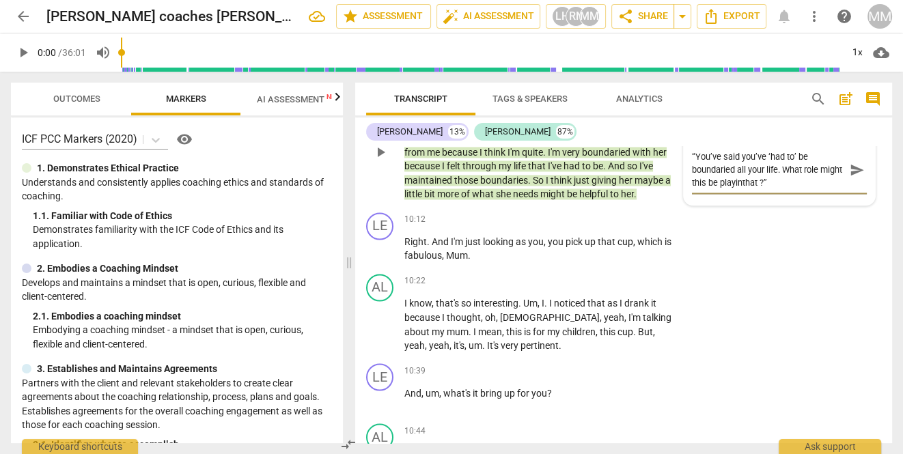
scroll to position [0, 0]
drag, startPoint x: 796, startPoint y: 193, endPoint x: 825, endPoint y: 193, distance: 29.4
click at [825, 189] on textarea "“You’ve said you’ve ‘had to’ be boundaried all your life. What role might this …" at bounding box center [768, 169] width 153 height 39
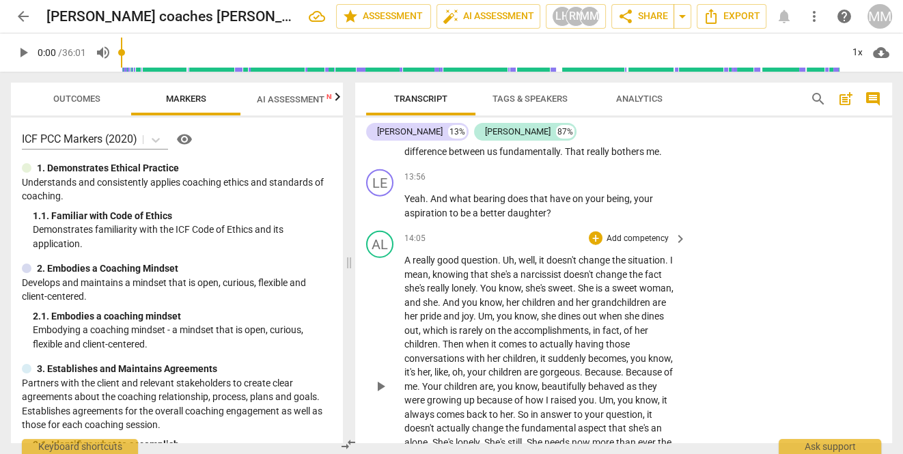
scroll to position [3104, 0]
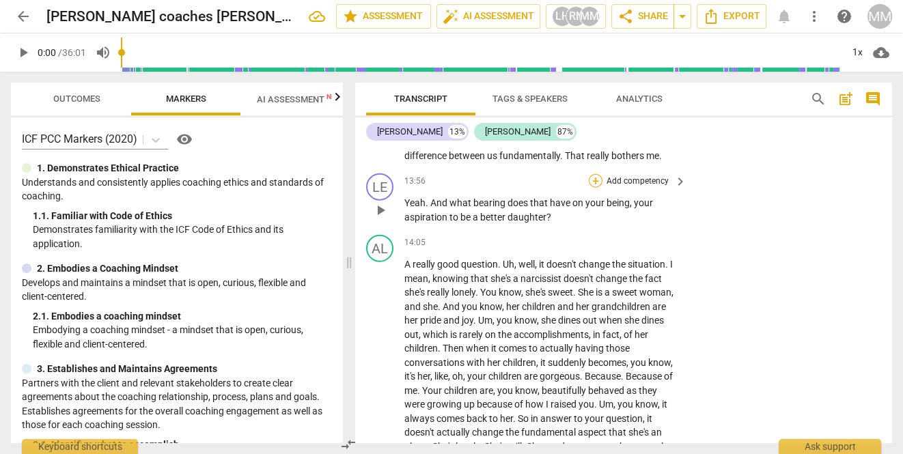
click at [596, 188] on div "+" at bounding box center [596, 181] width 14 height 14
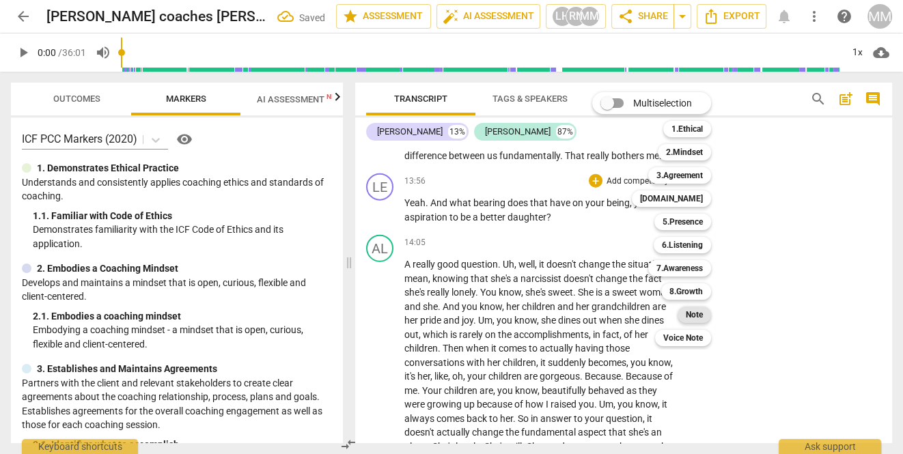
click at [695, 316] on b "Note" at bounding box center [694, 315] width 17 height 16
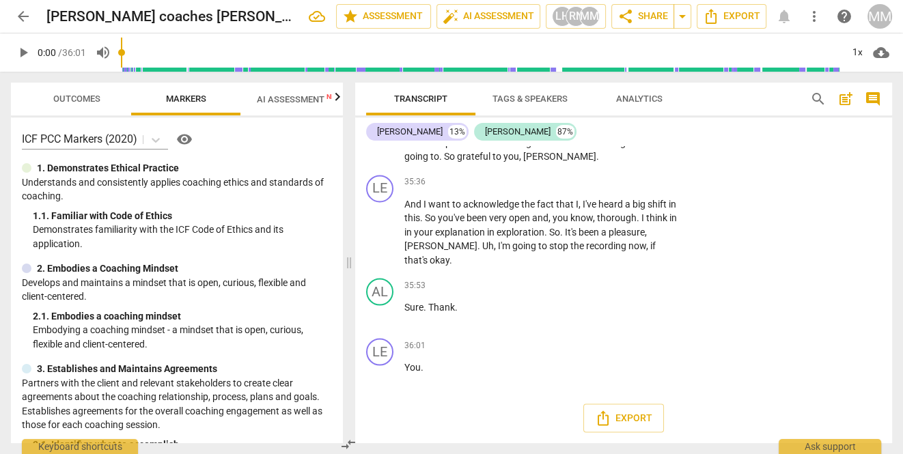
scroll to position [7259, 0]
click at [666, 268] on p "And I want to acknowledge the fact that I , I've heard a big shift in this . So…" at bounding box center [541, 232] width 275 height 70
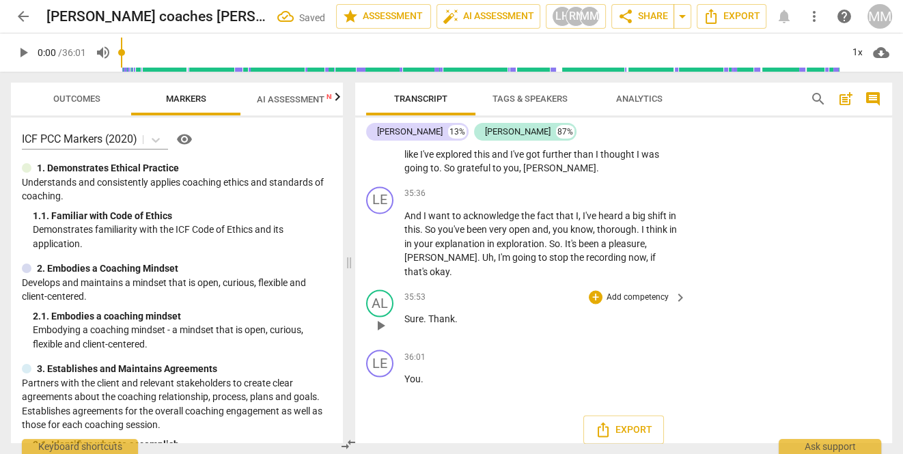
scroll to position [7201, 0]
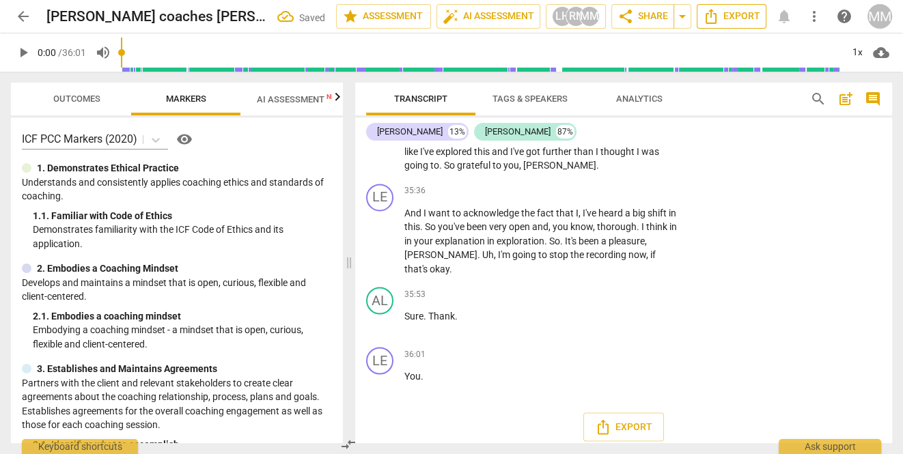
click at [738, 16] on span "Export" at bounding box center [731, 16] width 57 height 16
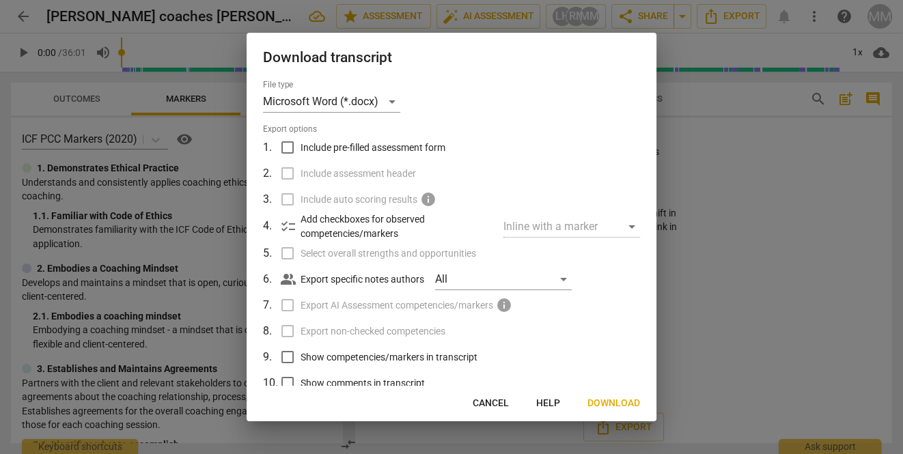
click at [597, 400] on span "Download" at bounding box center [613, 404] width 53 height 14
